Goal: Task Accomplishment & Management: Use online tool/utility

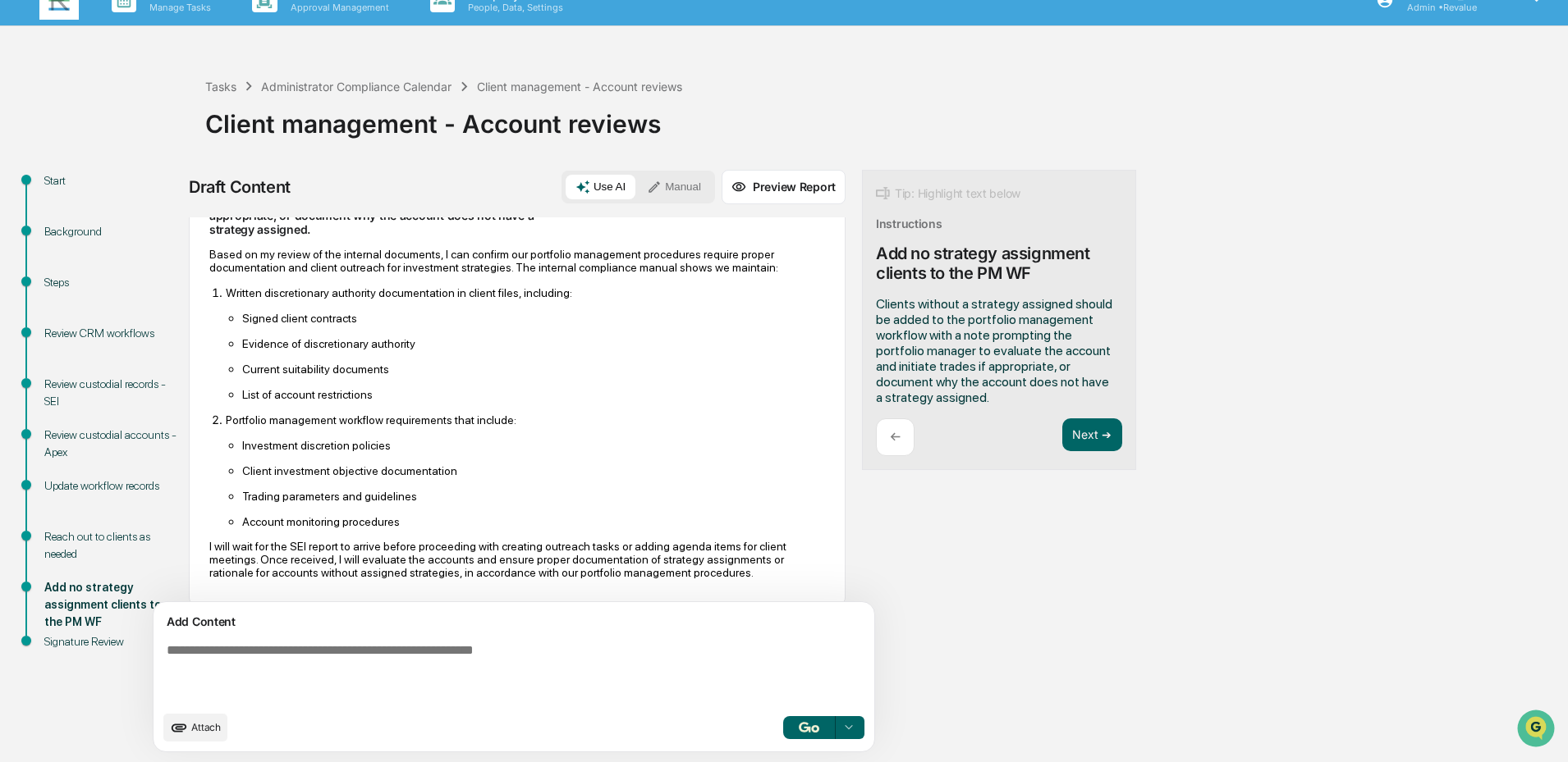
scroll to position [171, 0]
click at [1096, 436] on button "Next ➔" at bounding box center [1092, 435] width 60 height 34
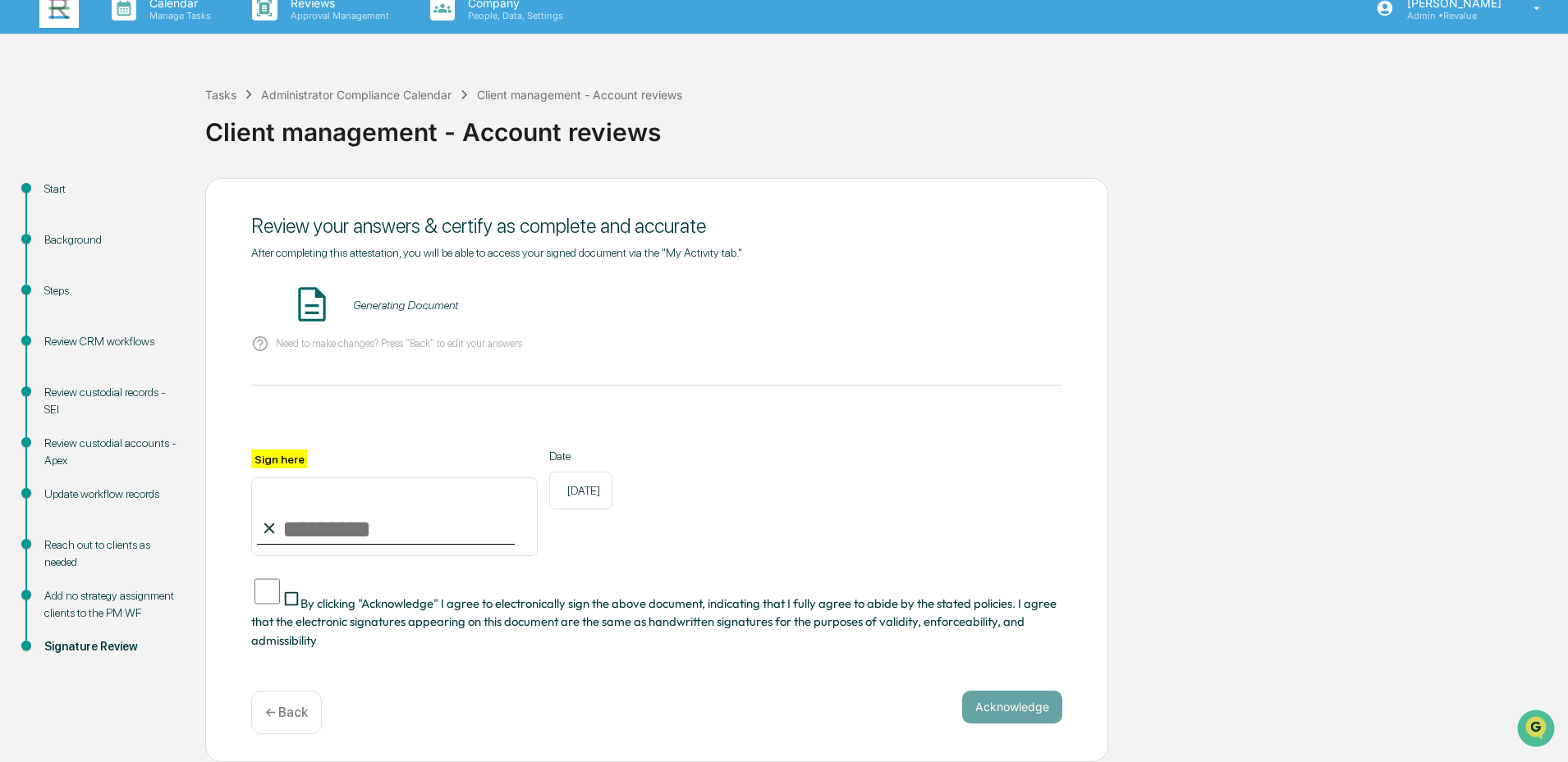
scroll to position [0, 0]
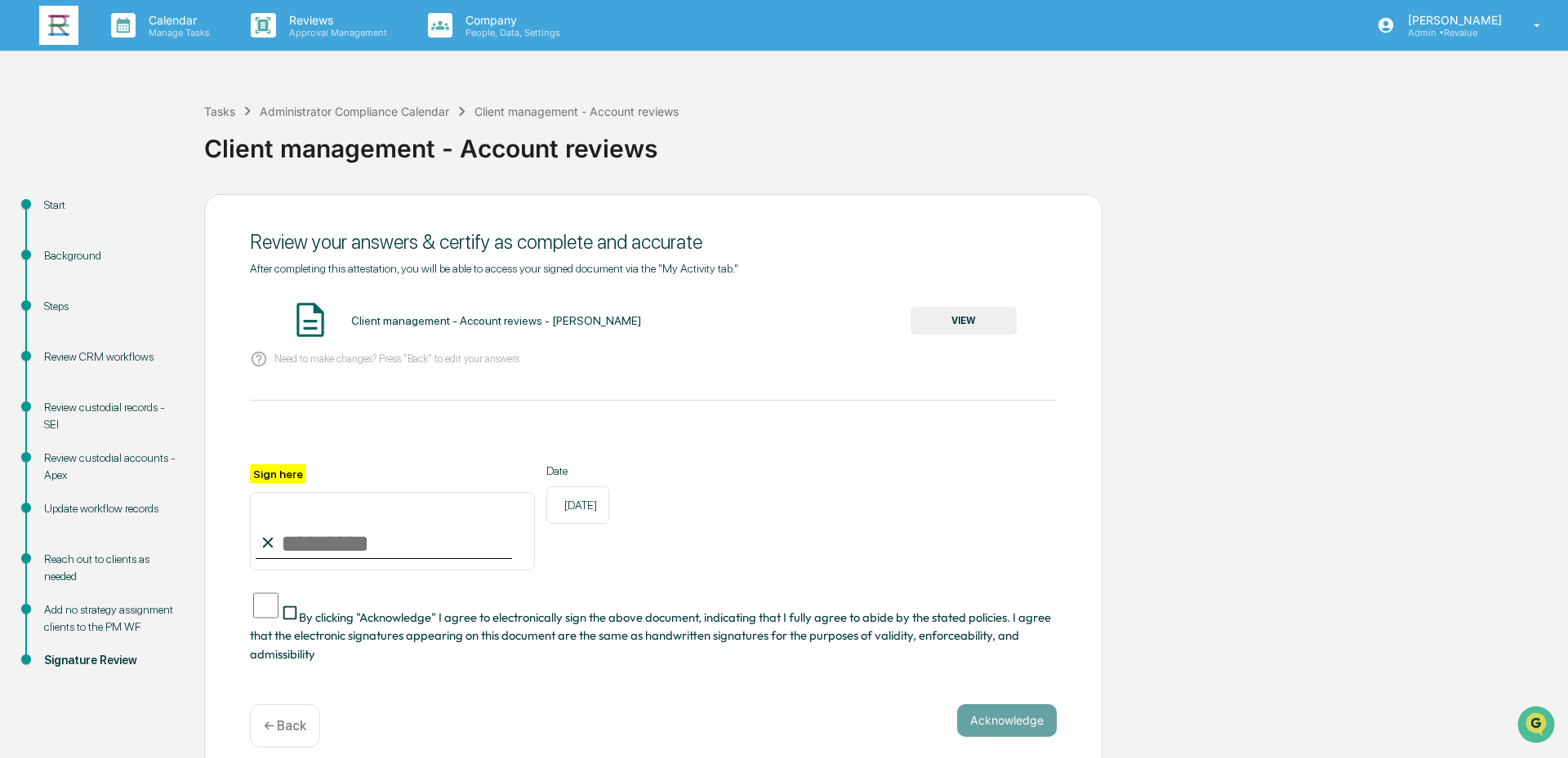
click at [951, 324] on button "VIEW" at bounding box center [964, 321] width 106 height 28
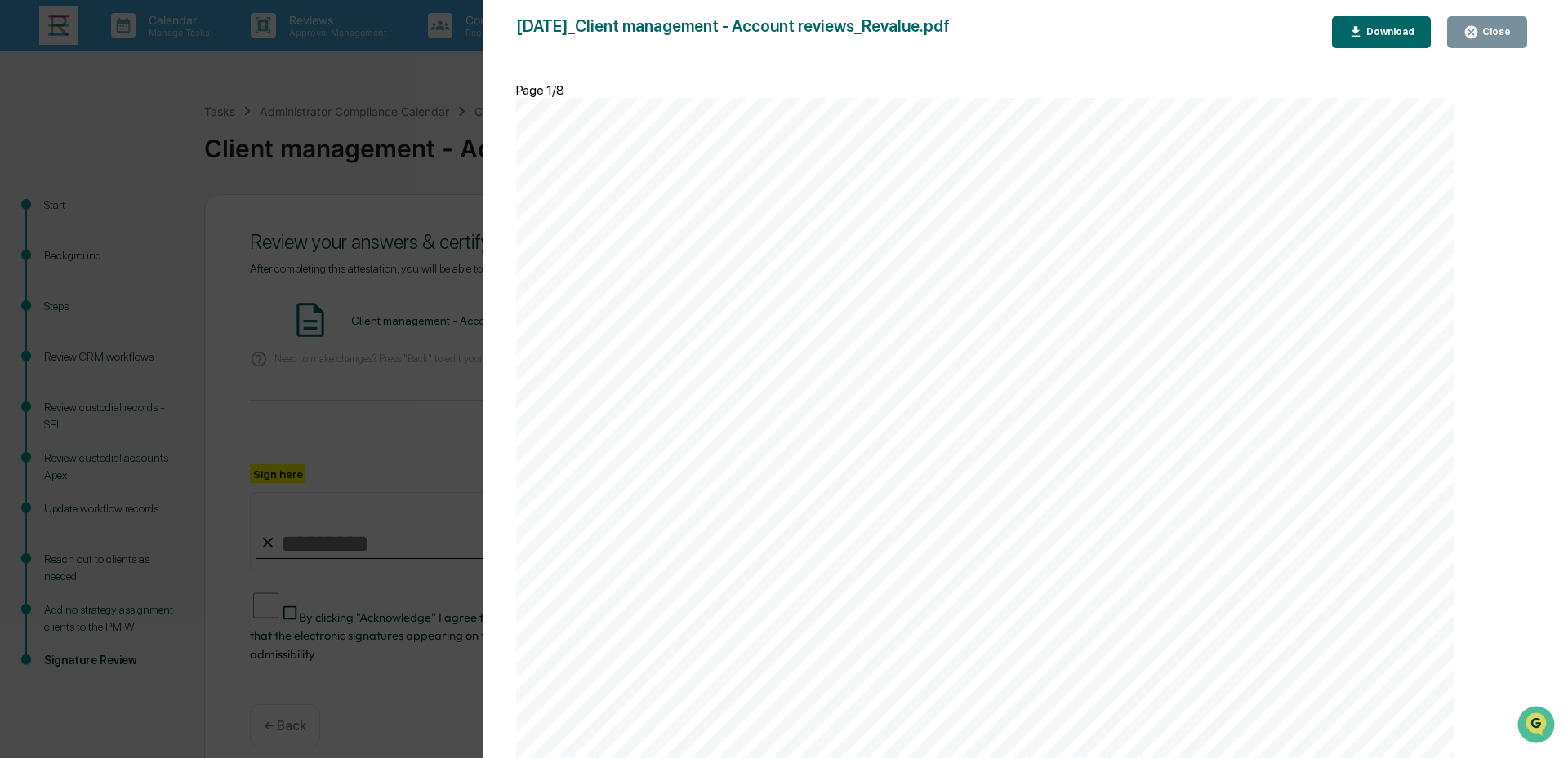
click at [1501, 30] on div "Close" at bounding box center [1495, 32] width 32 height 12
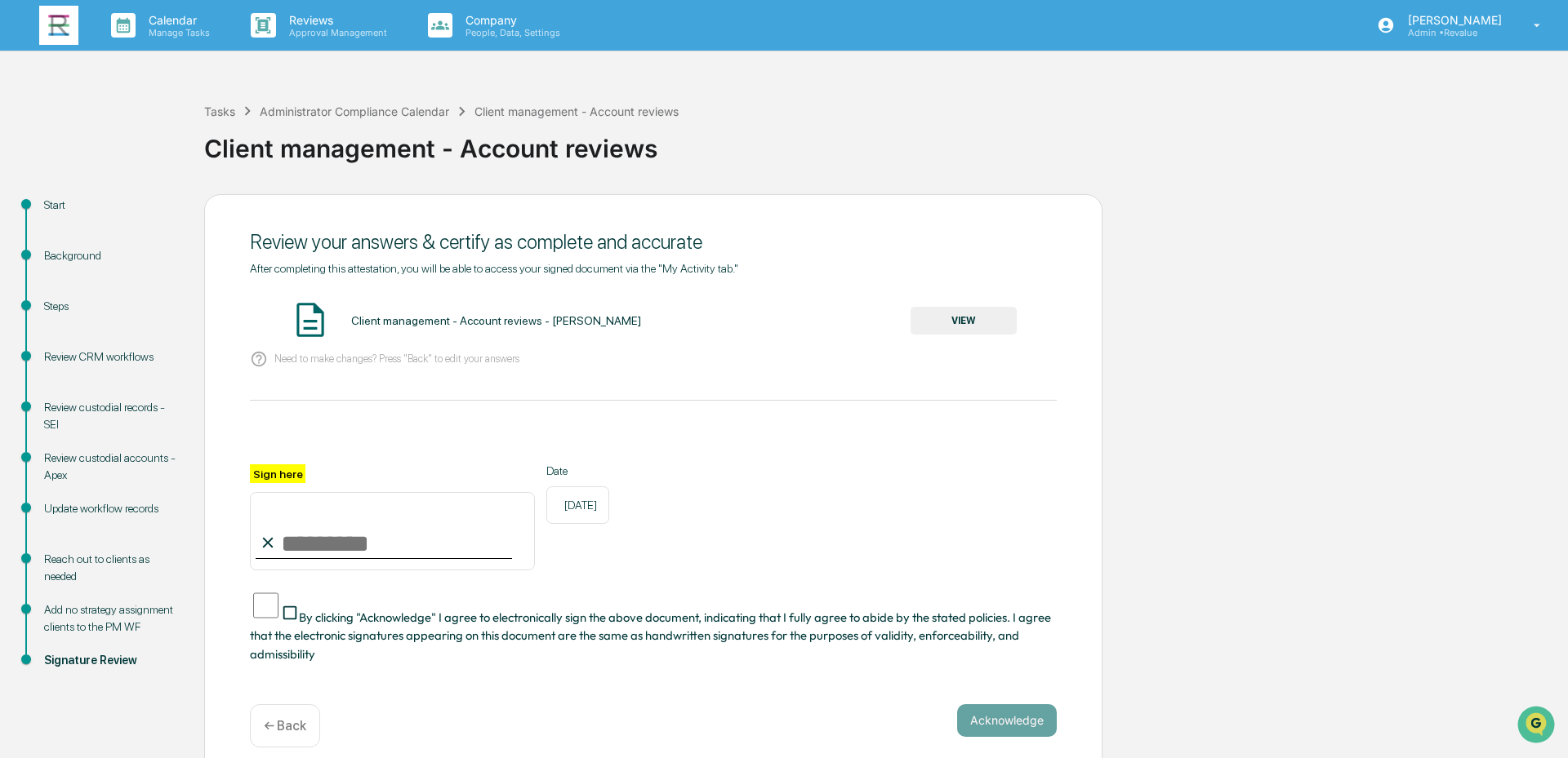
click at [363, 547] on input "Sign here" at bounding box center [392, 531] width 285 height 78
type input "**********"
click at [317, 625] on span "By clicking "Acknowledge" I agree to electronically sign the above document, in…" at bounding box center [650, 635] width 801 height 52
click at [997, 705] on button "Acknowledge" at bounding box center [1007, 721] width 100 height 33
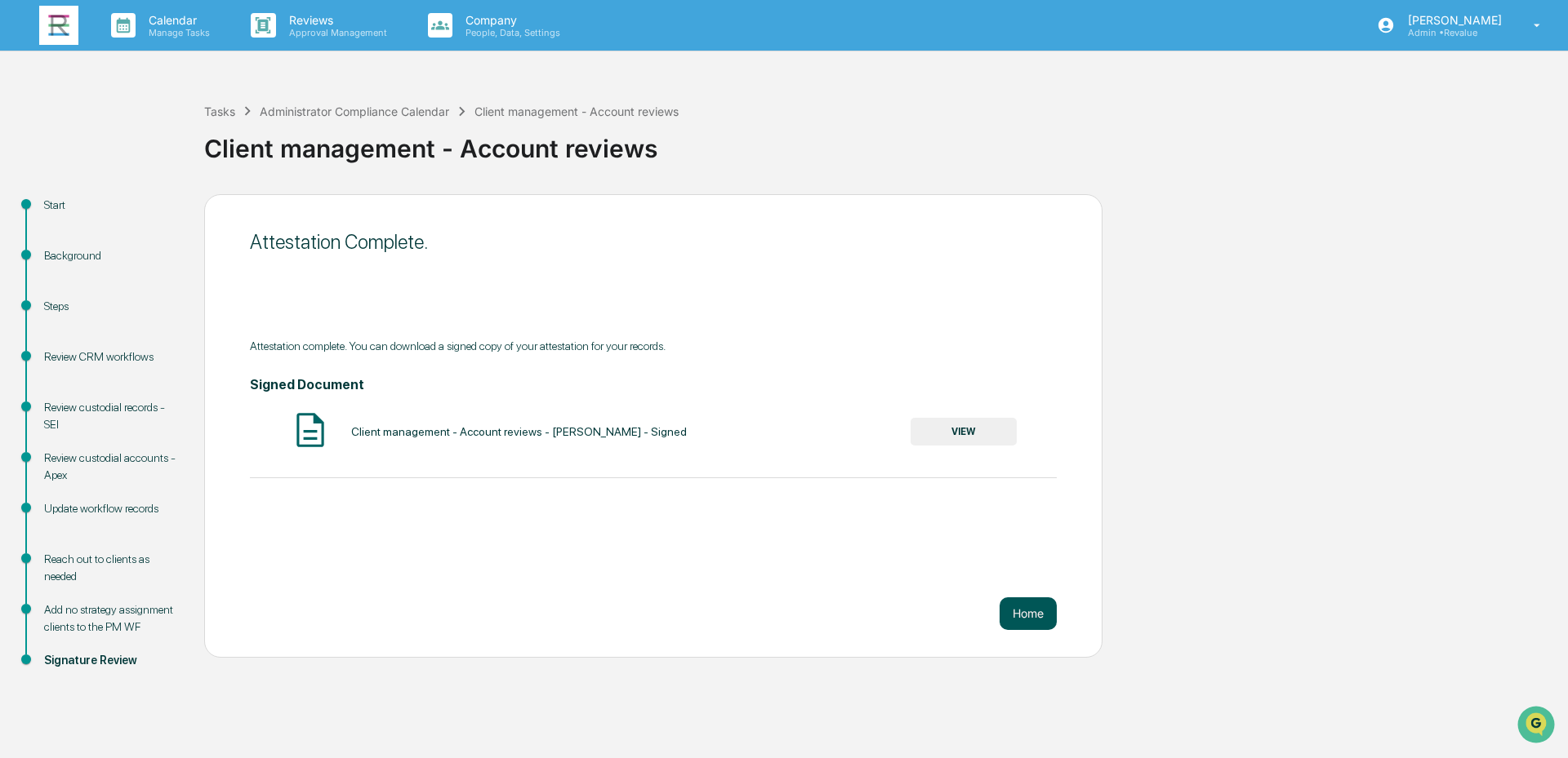
click at [1033, 614] on button "Home" at bounding box center [1028, 614] width 57 height 33
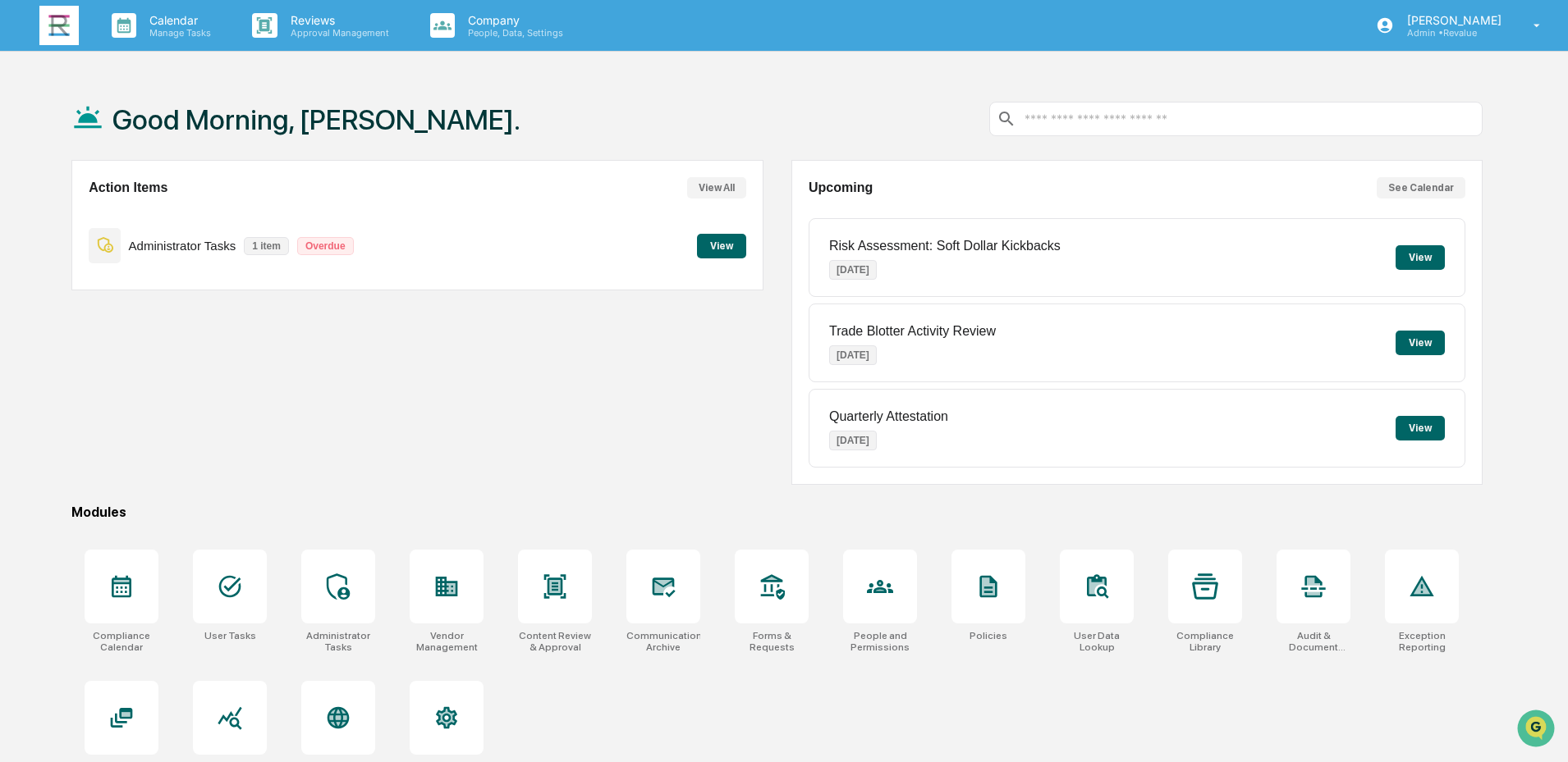
click at [720, 248] on button "View" at bounding box center [721, 246] width 49 height 25
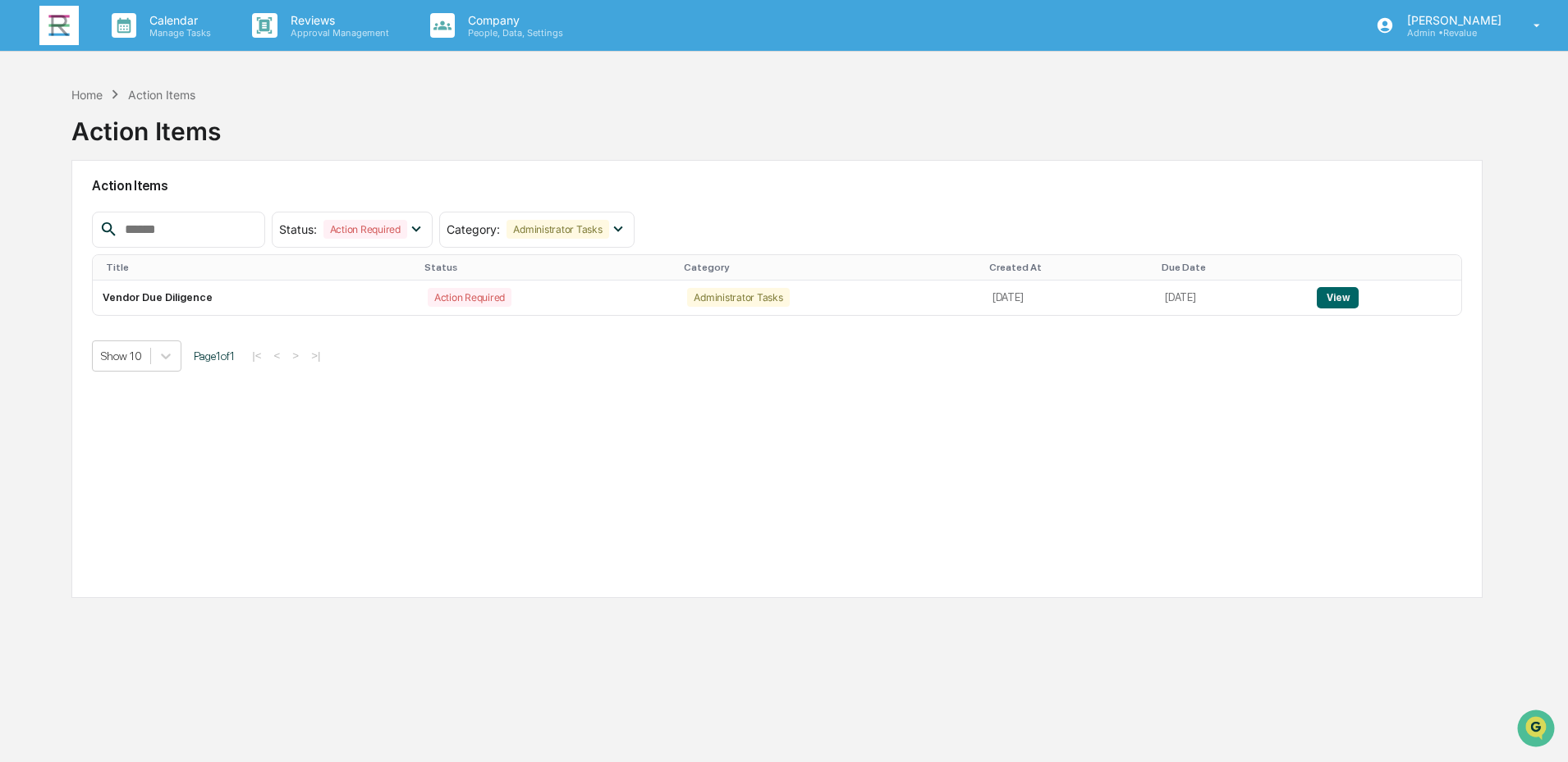
click at [50, 29] on img at bounding box center [60, 26] width 40 height 40
